Goal: Information Seeking & Learning: Learn about a topic

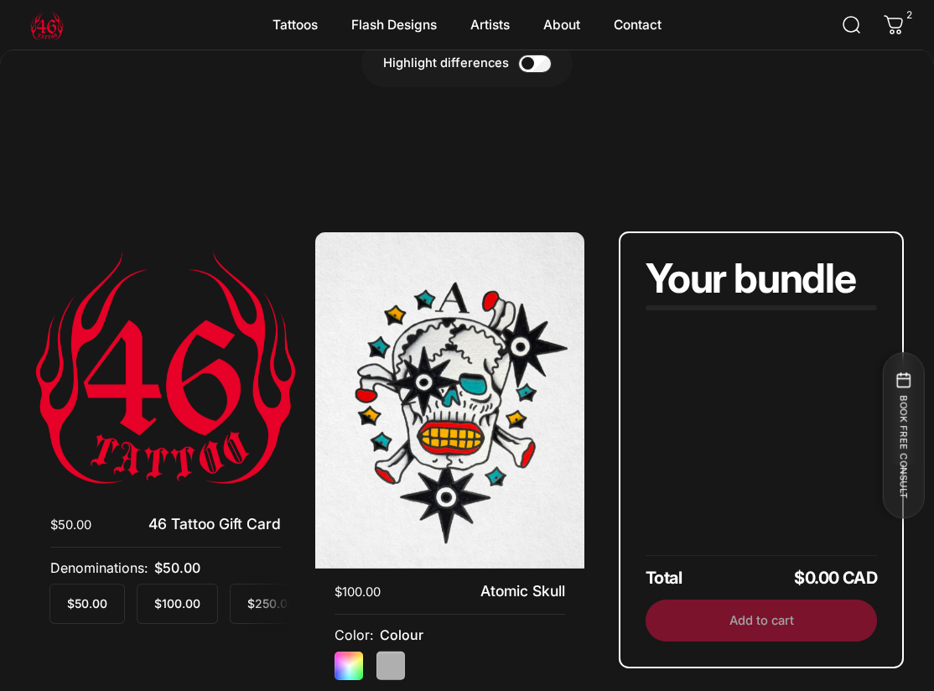
scroll to position [3332, 0]
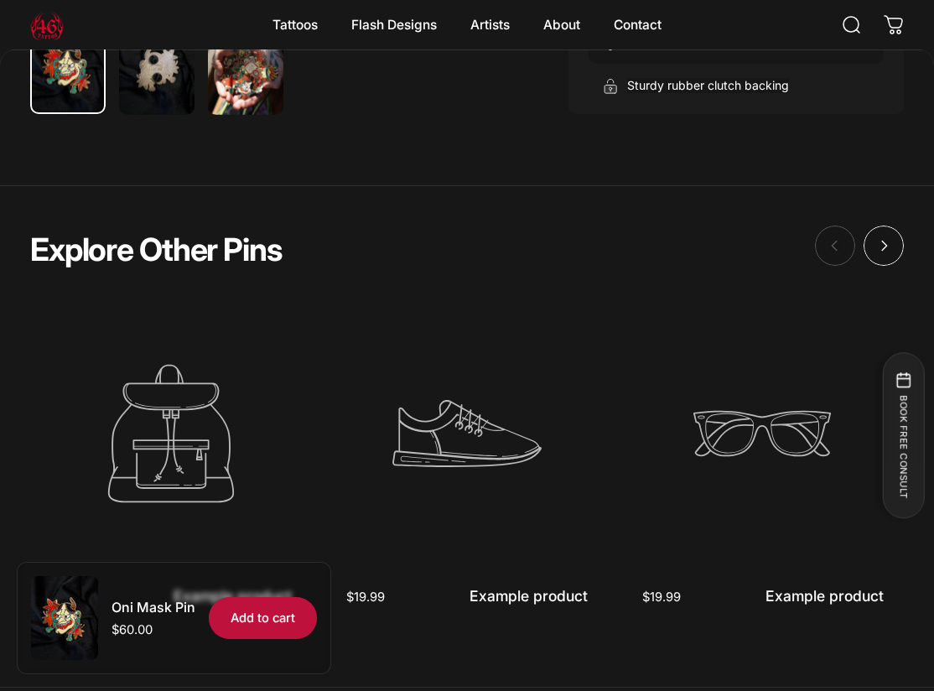
scroll to position [948, 0]
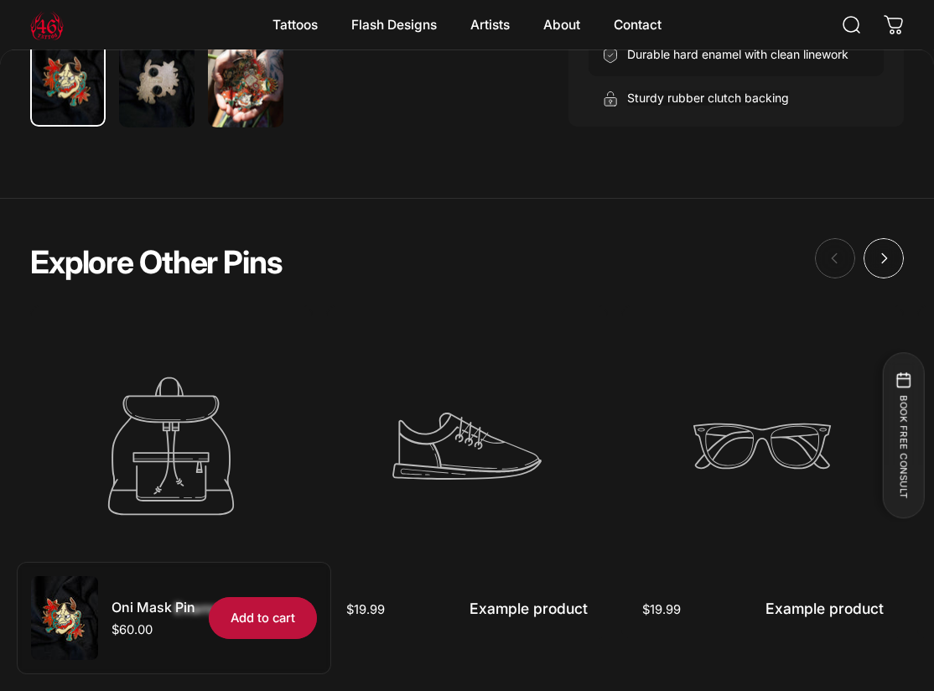
click at [175, 323] on icon "Example product" at bounding box center [171, 446] width 281 height 281
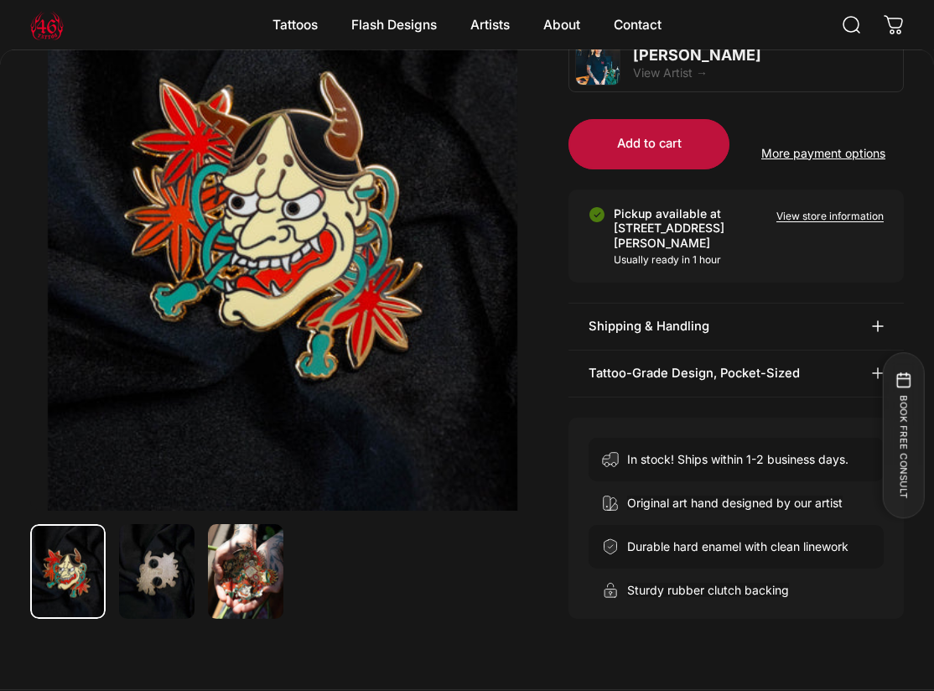
scroll to position [455, 0]
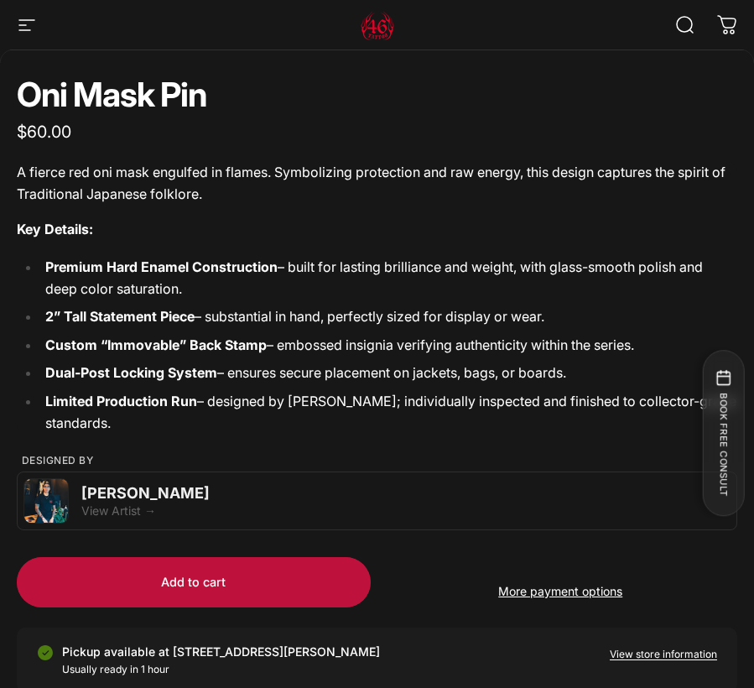
scroll to position [814, 0]
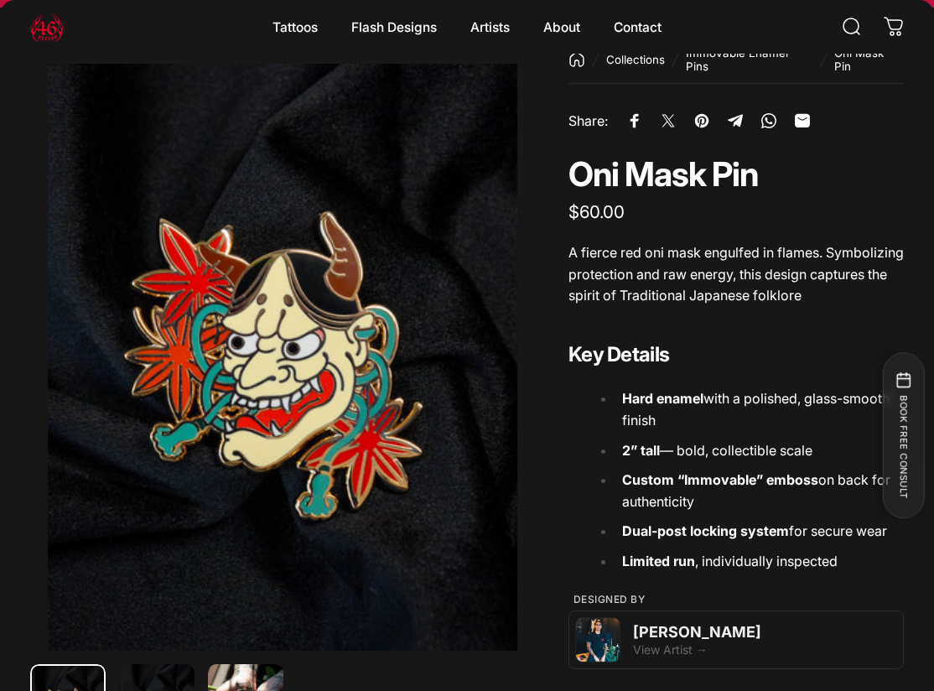
scroll to position [75, 0]
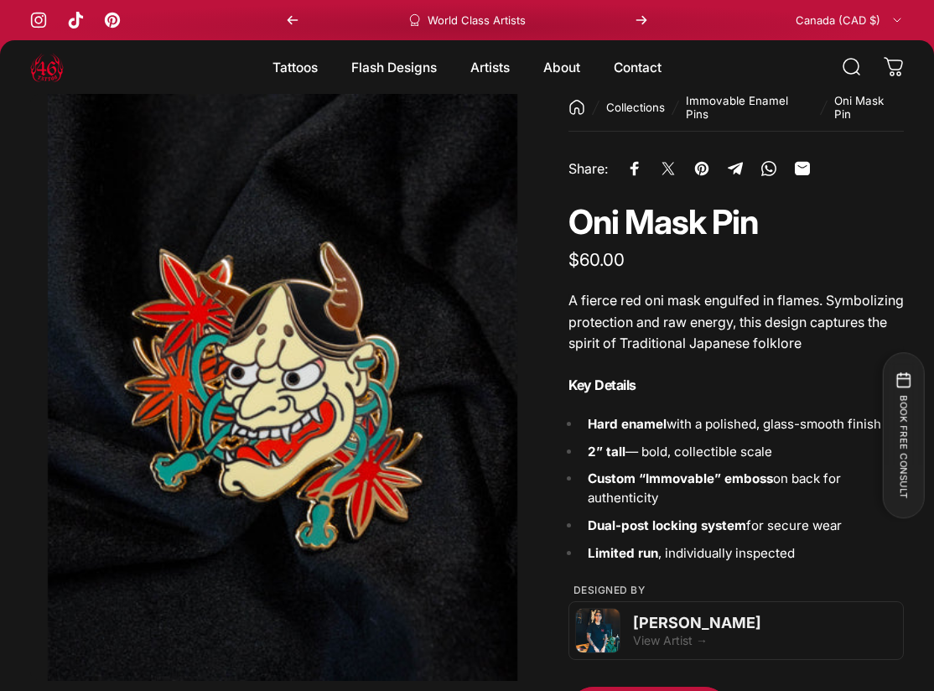
drag, startPoint x: 790, startPoint y: 439, endPoint x: 579, endPoint y: 439, distance: 211.3
click at [579, 439] on div "Key Details Hard enamel with a polished, glass-smooth finish 2” tall — bold, co…" at bounding box center [736, 469] width 335 height 189
copy li "2” tall — bold, collectible scale"
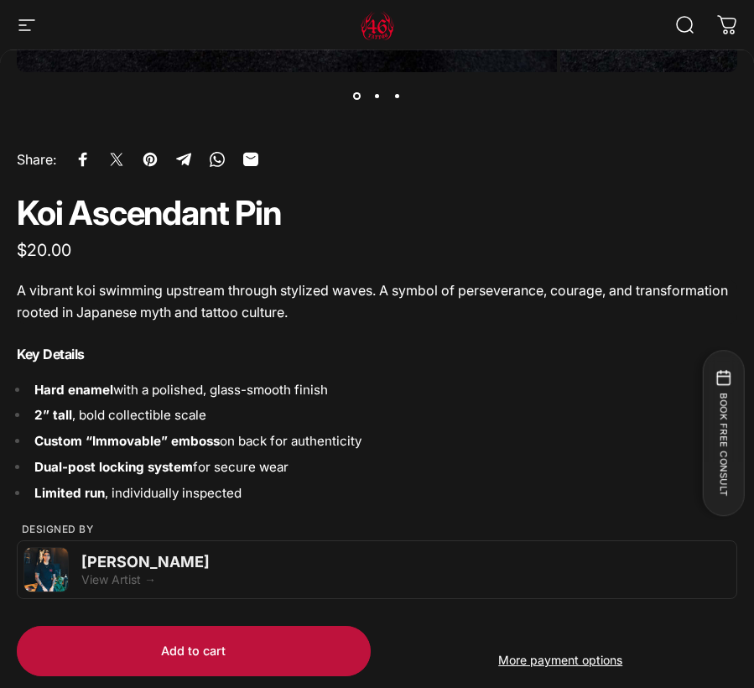
scroll to position [697, 0]
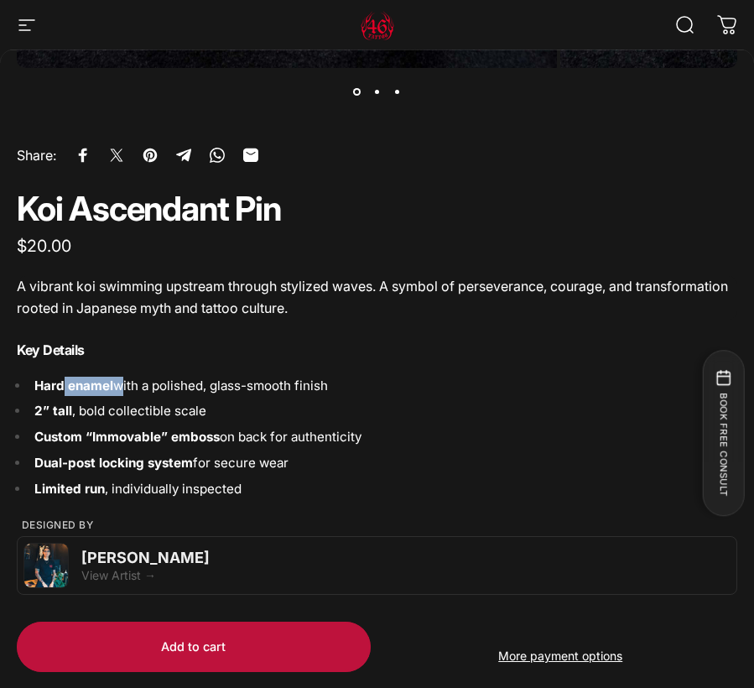
drag, startPoint x: 116, startPoint y: 387, endPoint x: 65, endPoint y: 384, distance: 51.2
click at [64, 384] on li "Hard enamel with a polished, glass-smooth finish" at bounding box center [383, 386] width 708 height 19
copy li "enamel"
